Goal: Find specific page/section: Find specific page/section

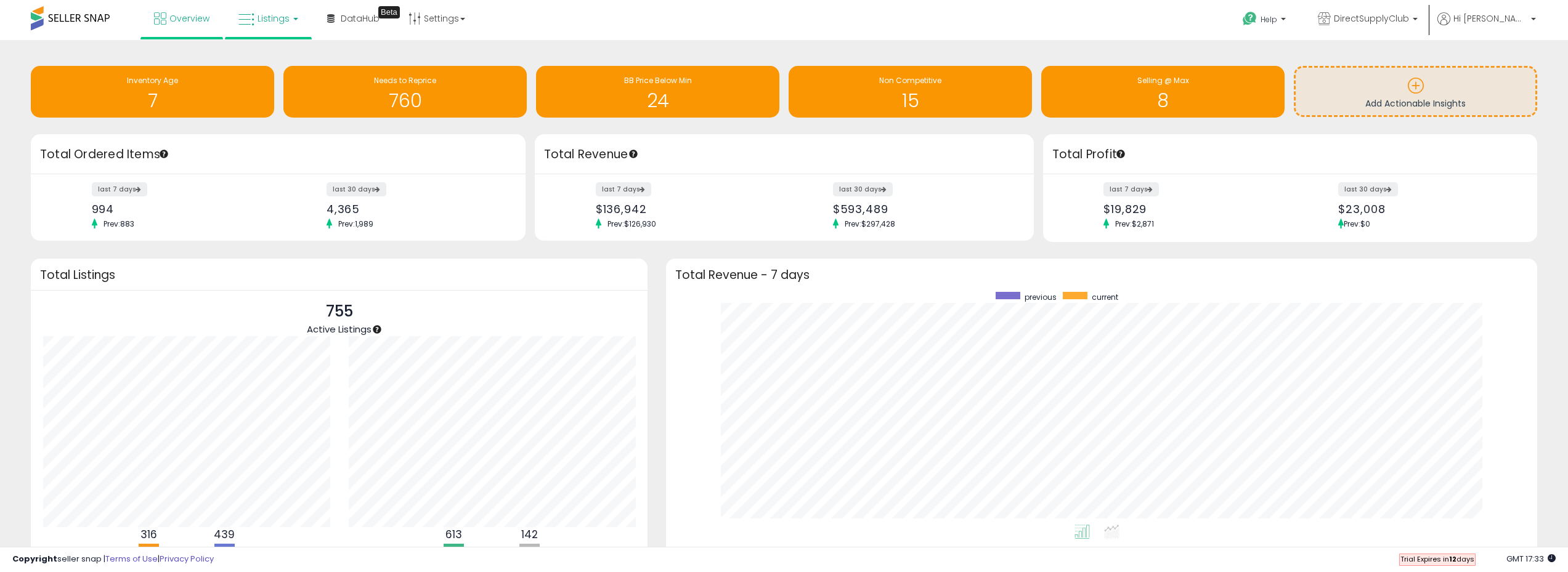
click at [270, 15] on span "Listings" at bounding box center [273, 19] width 32 height 12
click at [275, 60] on icon at bounding box center [277, 61] width 53 height 16
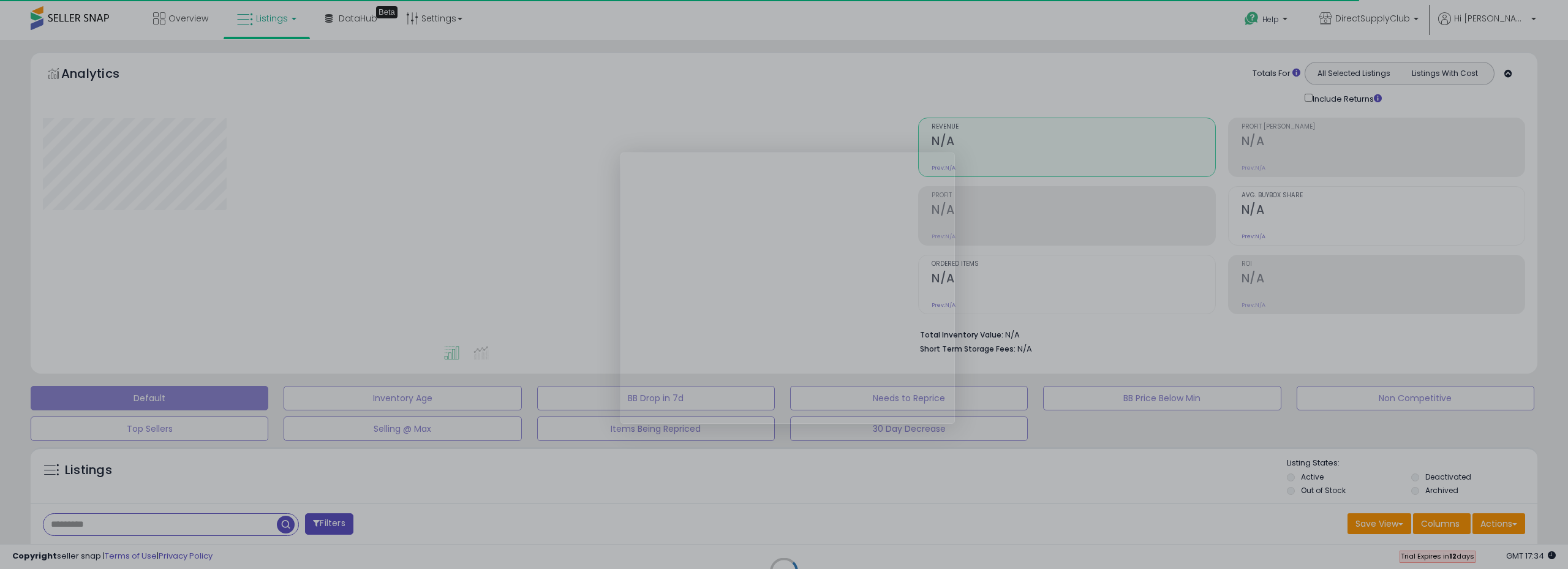
click at [155, 525] on div "Product tour overlay" at bounding box center [784, 284] width 1568 height 569
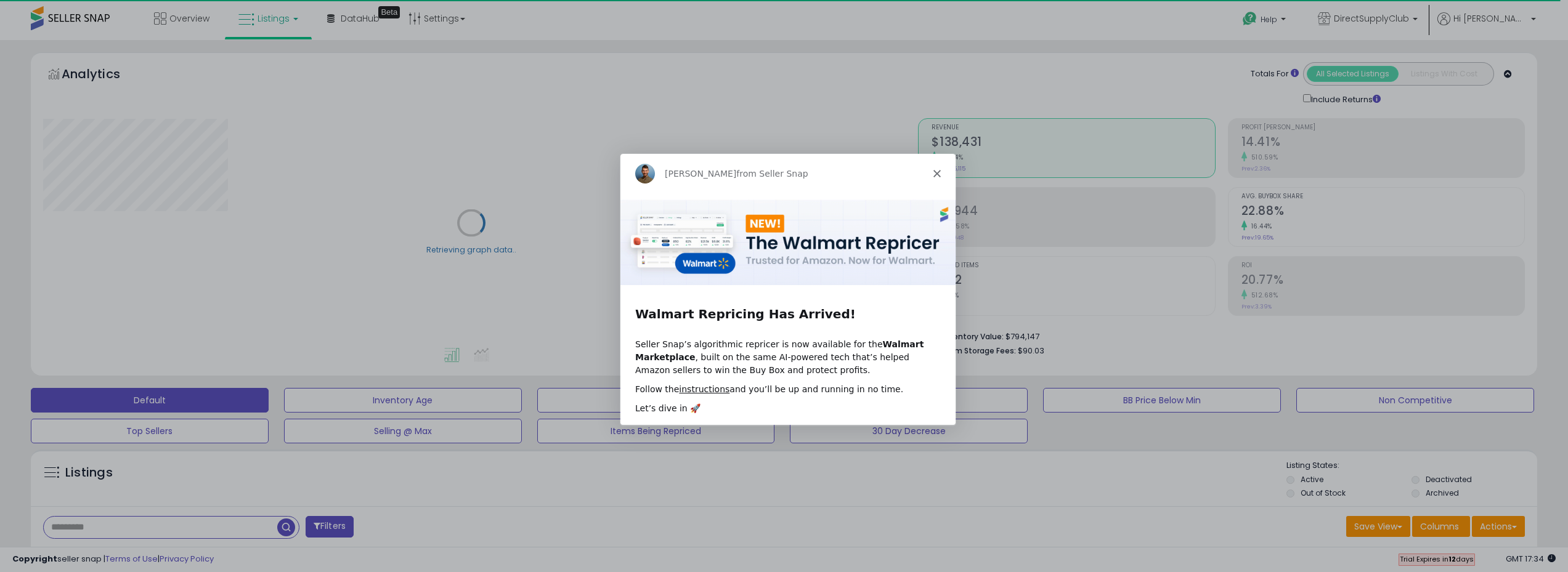
click at [938, 176] on polygon "Close" at bounding box center [936, 173] width 8 height 8
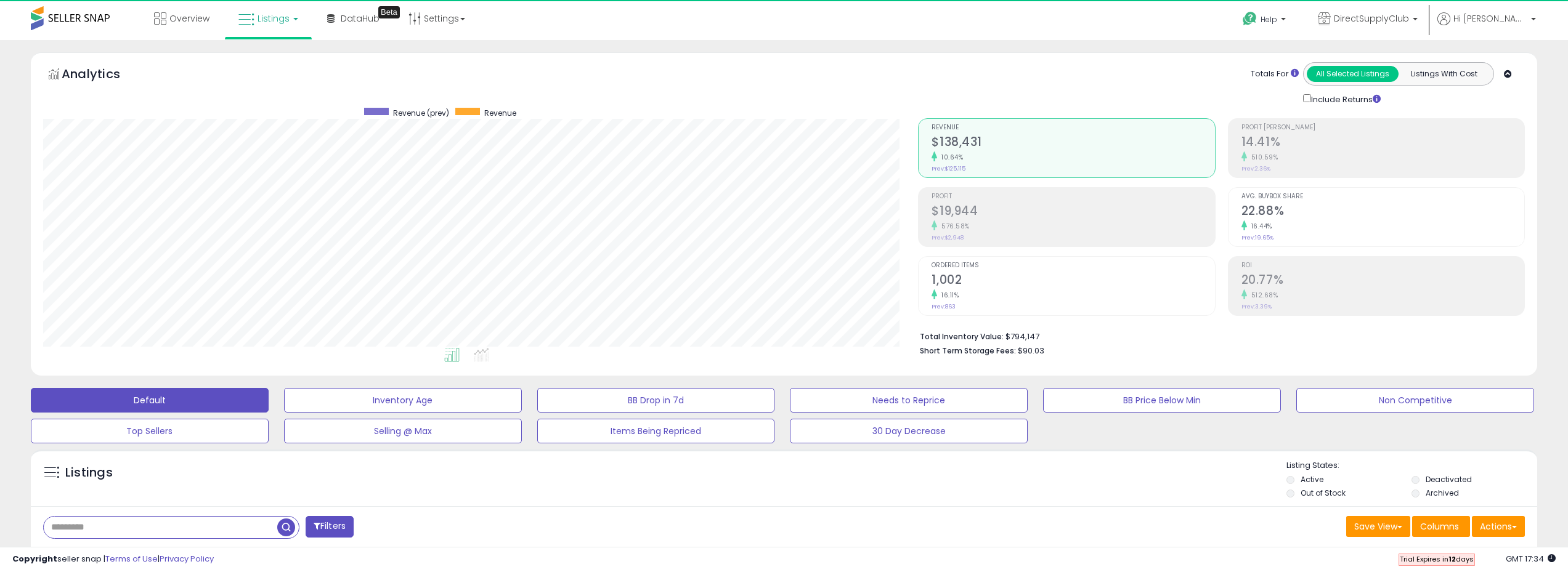
click at [234, 529] on input "text" at bounding box center [160, 527] width 234 height 21
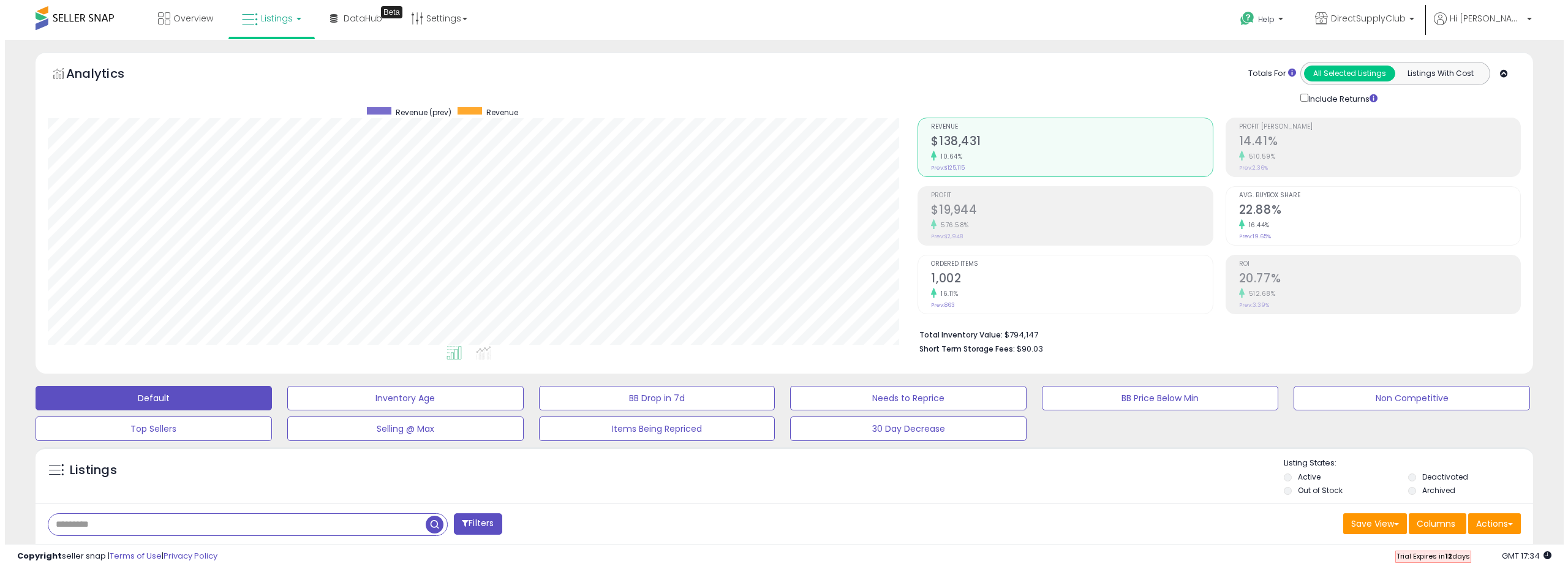
scroll to position [251, 871]
paste input "**********"
type input "**********"
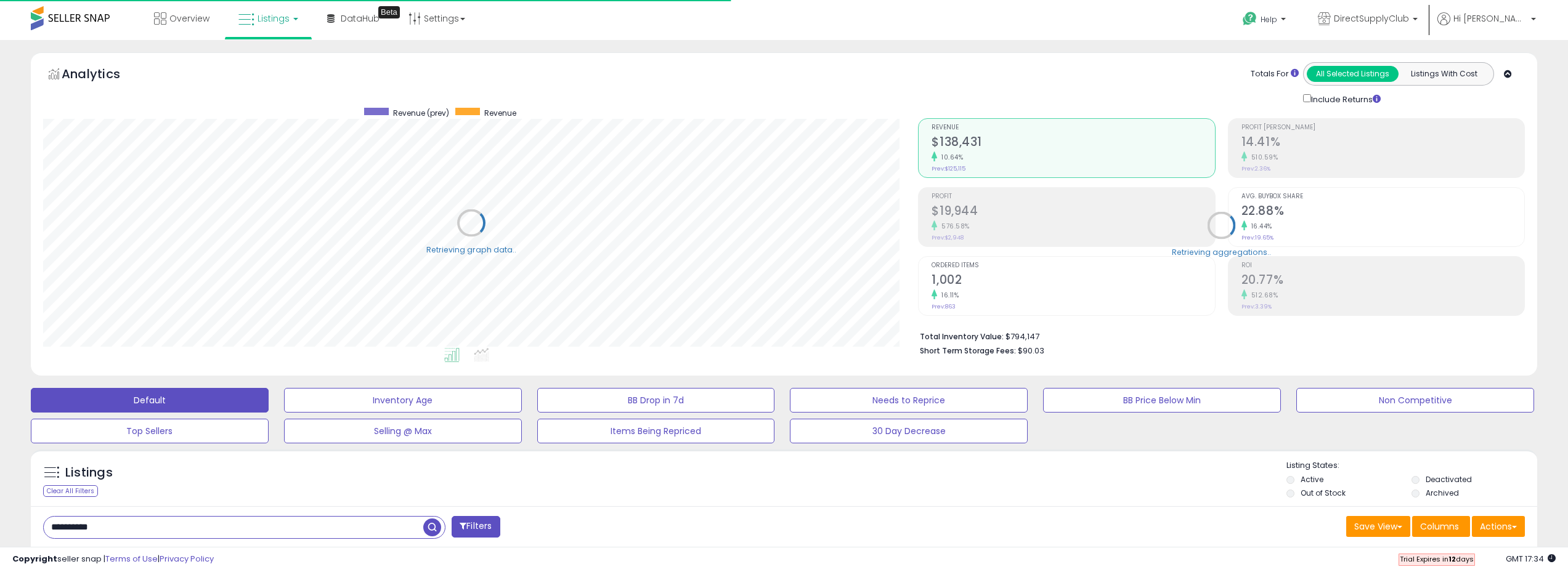
click at [492, 528] on button "Filters" at bounding box center [475, 526] width 48 height 21
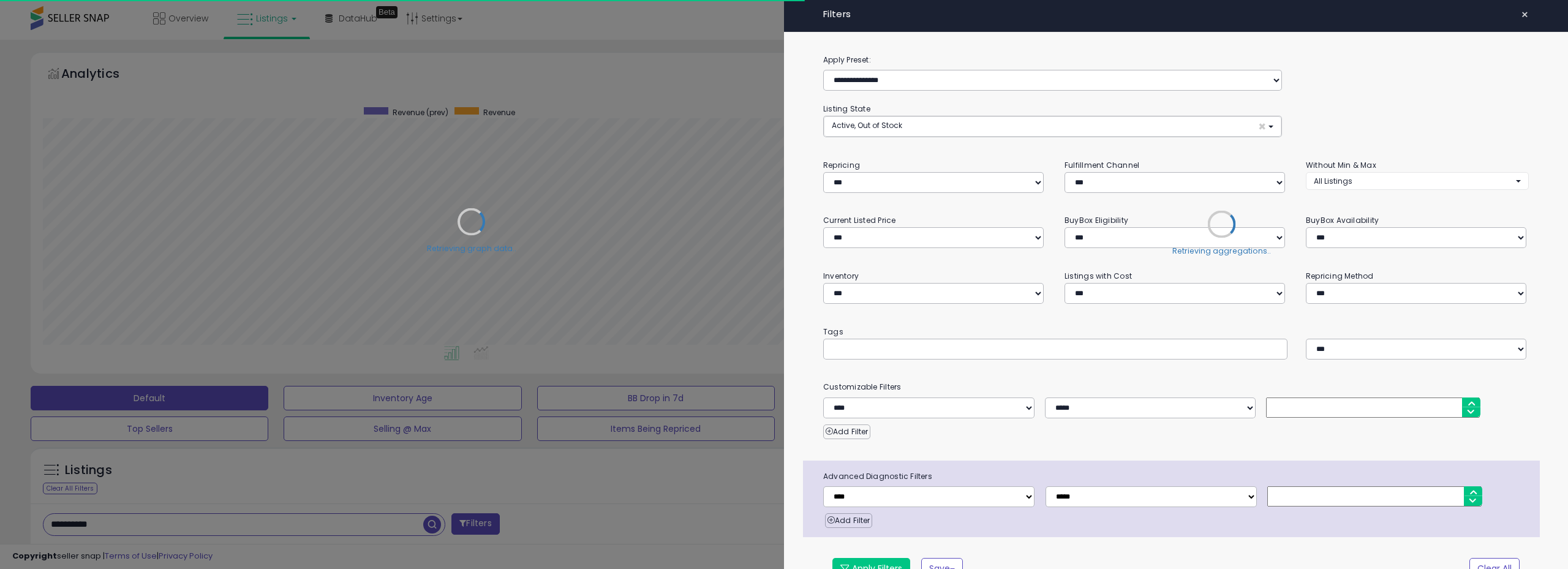
scroll to position [612575, 611675]
drag, startPoint x: 489, startPoint y: 526, endPoint x: 576, endPoint y: 522, distance: 87.1
click at [525, 524] on div at bounding box center [784, 284] width 1568 height 569
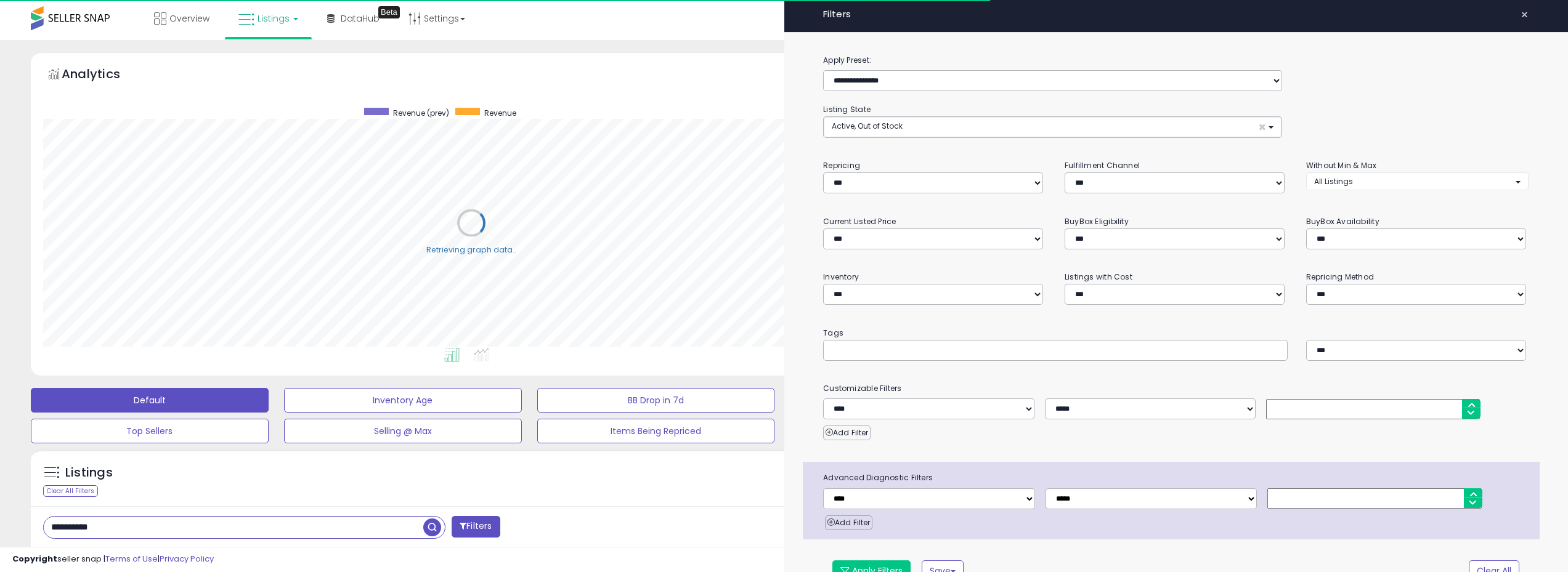
scroll to position [615805, 615188]
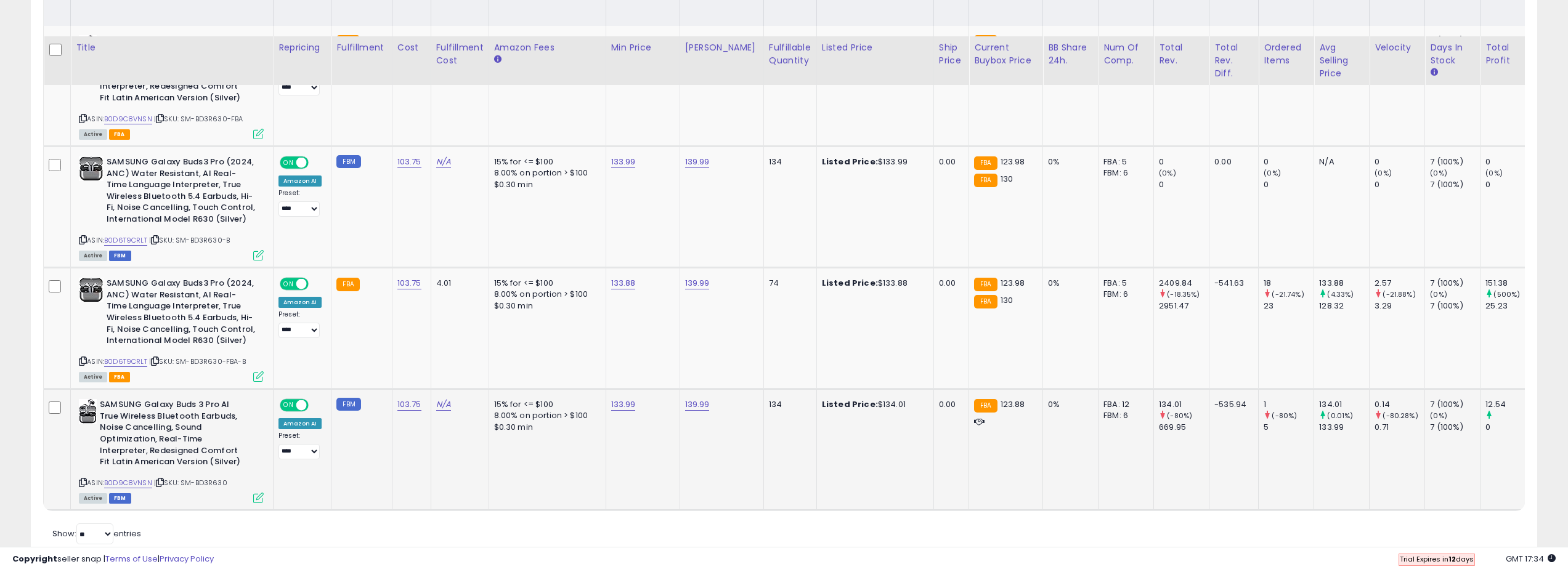
scroll to position [664, 0]
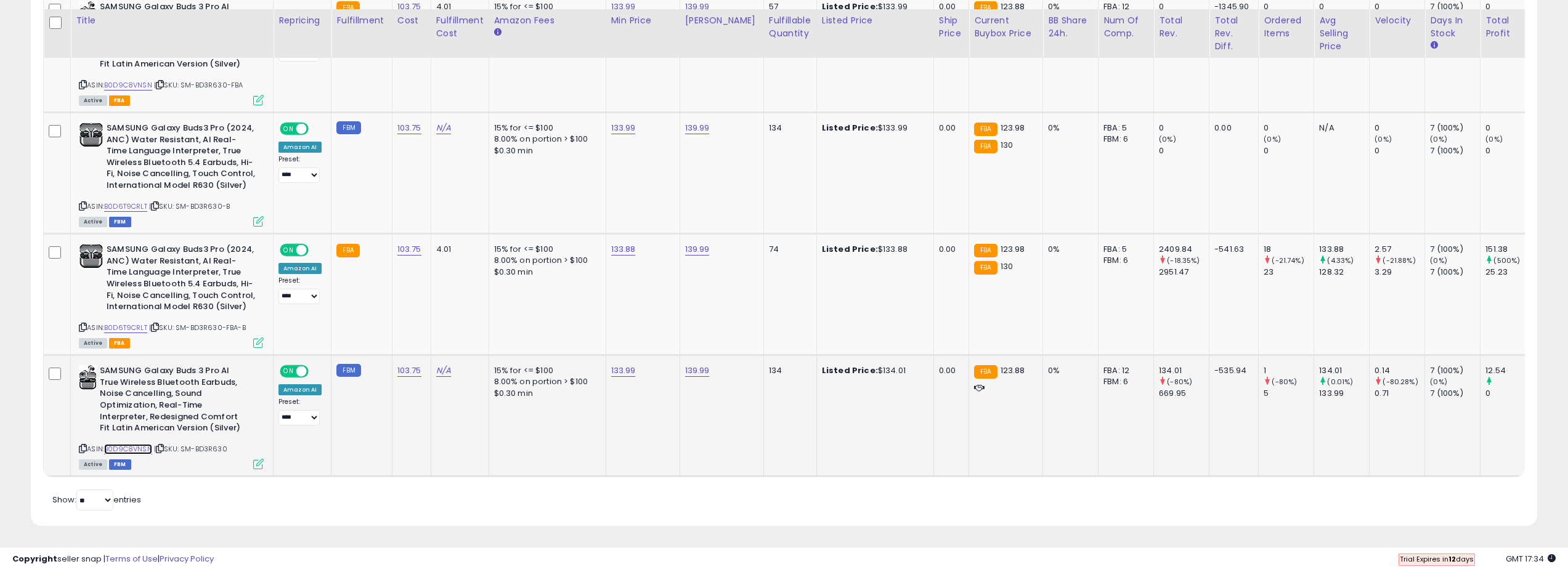
click at [115, 444] on link "B0D9C8VNSN" at bounding box center [128, 449] width 48 height 10
click at [172, 396] on b "SAMSUNG Galaxy Buds 3 Pro AI True Wireless Bluetooth Earbuds, Noise Cancelling,…" at bounding box center [174, 400] width 149 height 71
click at [202, 444] on span "| SKU: SM-BD3R630" at bounding box center [191, 449] width 73 height 10
click at [200, 444] on span "| SKU: SM-BD3R630" at bounding box center [191, 449] width 73 height 10
click at [84, 369] on img at bounding box center [88, 378] width 18 height 25
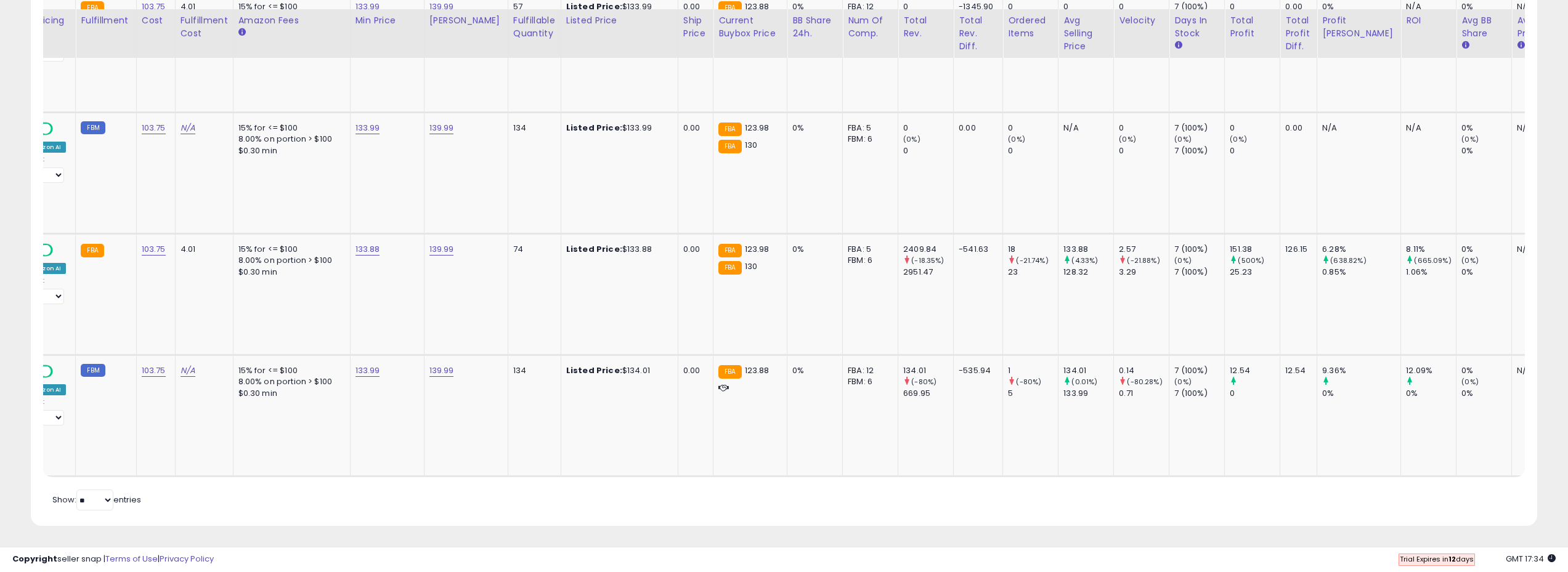
scroll to position [0, 0]
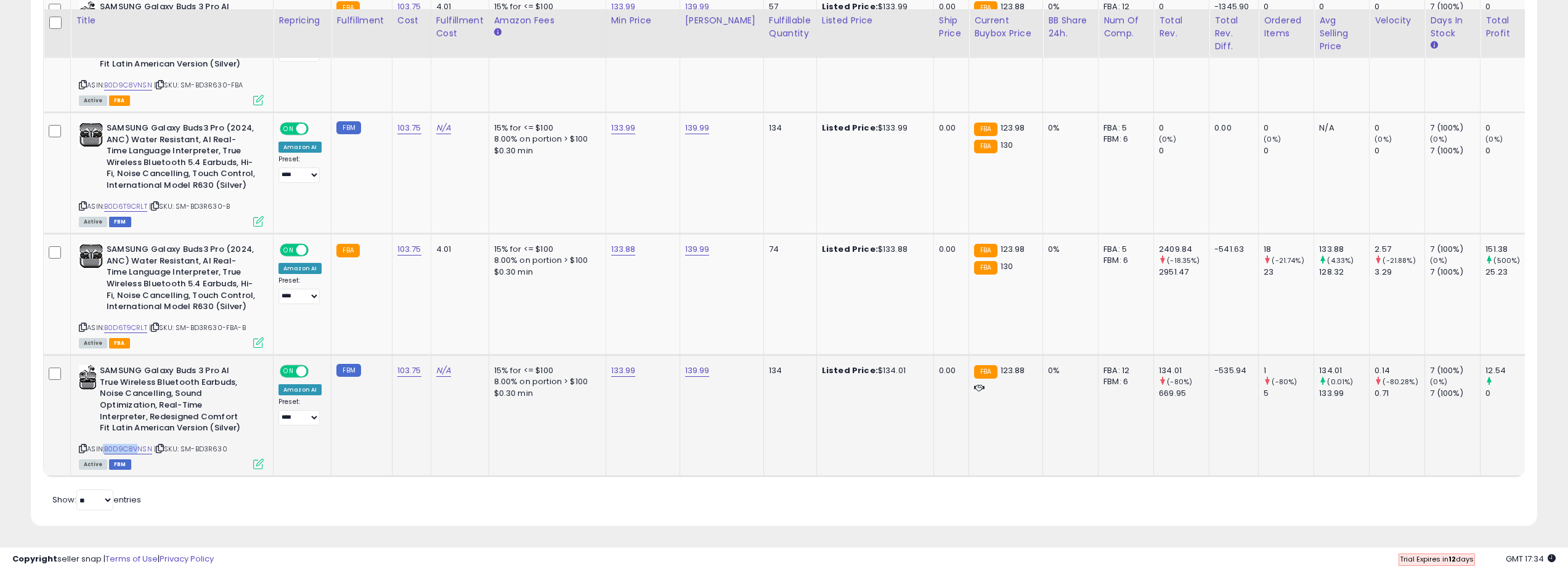
drag, startPoint x: 101, startPoint y: 440, endPoint x: 140, endPoint y: 443, distance: 39.1
click at [140, 443] on div "ASIN: B0D9C8VNSN | SKU: SM-BD3R630 Active FBM" at bounding box center [171, 416] width 185 height 103
drag, startPoint x: 155, startPoint y: 440, endPoint x: 138, endPoint y: 441, distance: 17.0
click at [138, 441] on div "ASIN: B0D9C8VNSN | SKU: SM-BD3R630 Active FBM" at bounding box center [171, 416] width 185 height 103
drag, startPoint x: 178, startPoint y: 461, endPoint x: 160, endPoint y: 448, distance: 22.2
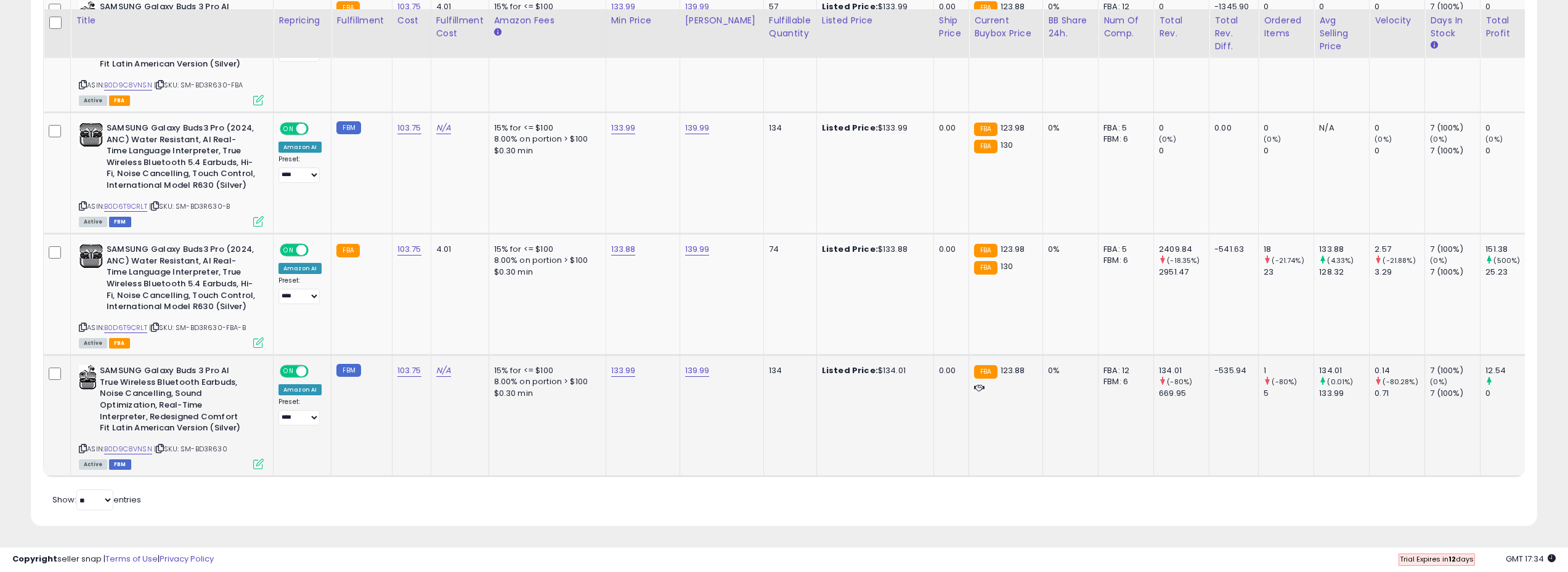
click at [178, 461] on td "SAMSUNG Galaxy Buds 3 Pro AI True Wireless Bluetooth Earbuds, Noise Cancelling,…" at bounding box center [172, 416] width 203 height 121
click at [86, 437] on div "ASIN: B0D9C8VNSN | SKU: SM-BD3R630 Active FBM" at bounding box center [171, 416] width 185 height 103
click at [82, 445] on icon at bounding box center [83, 449] width 8 height 7
